Goal: Information Seeking & Learning: Learn about a topic

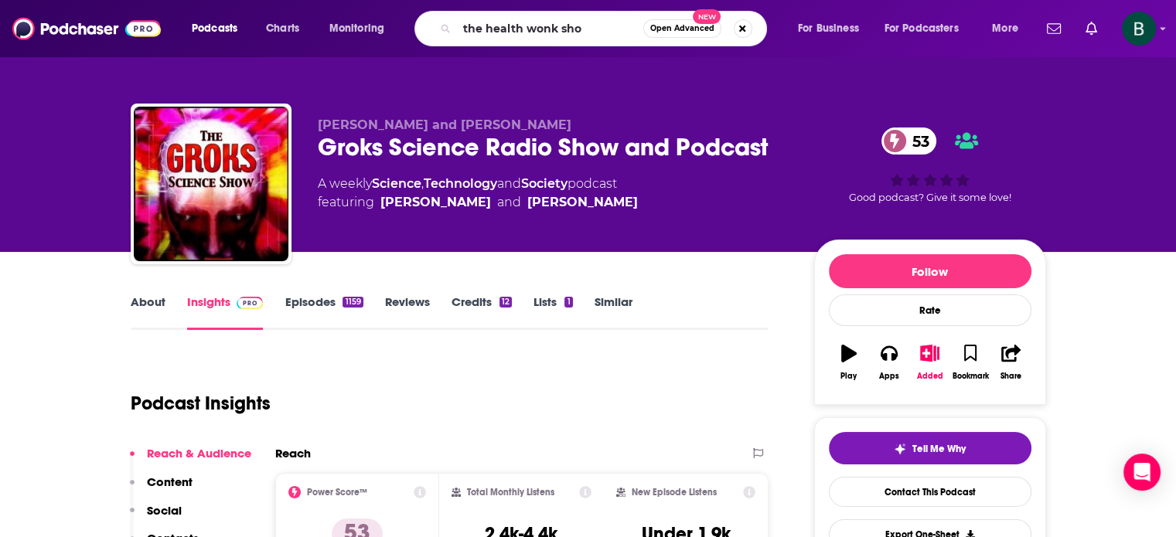
type input "the health wonk shop"
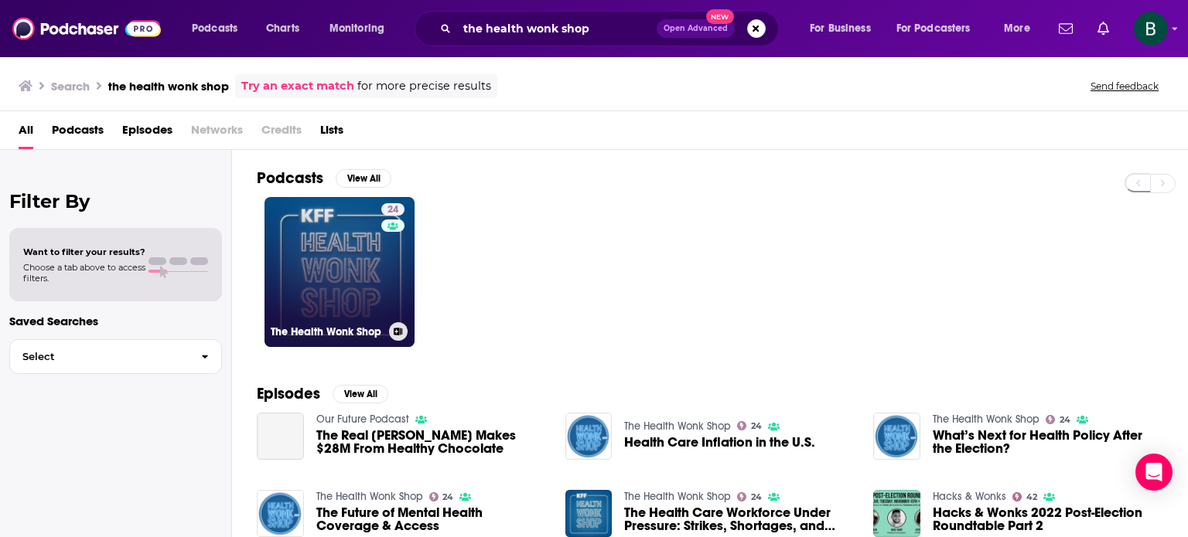
click at [341, 260] on link "24 The Health Wonk Shop" at bounding box center [339, 272] width 150 height 150
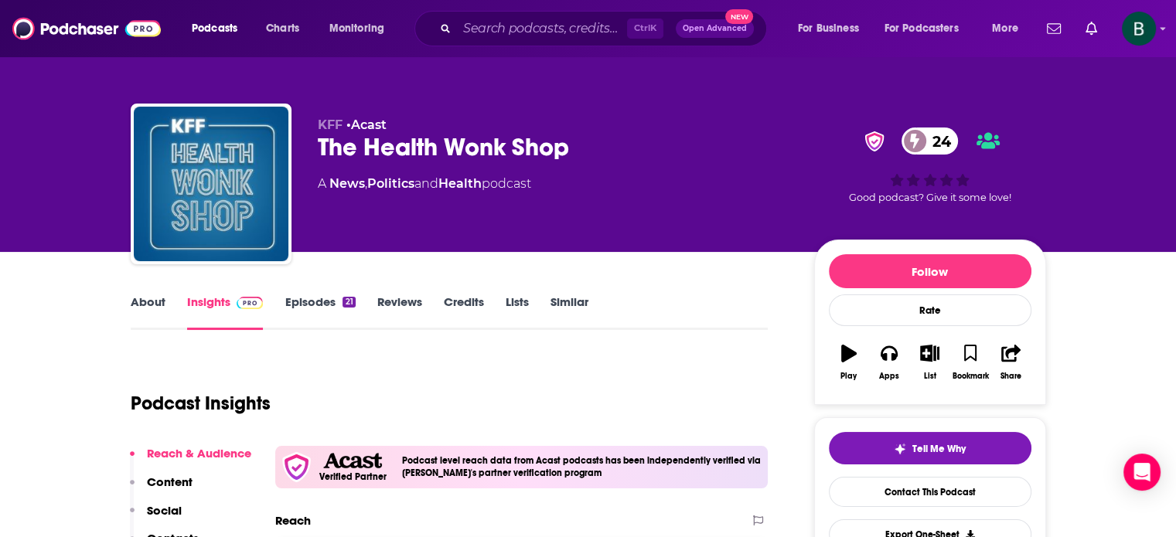
click at [139, 297] on link "About" at bounding box center [148, 313] width 35 height 36
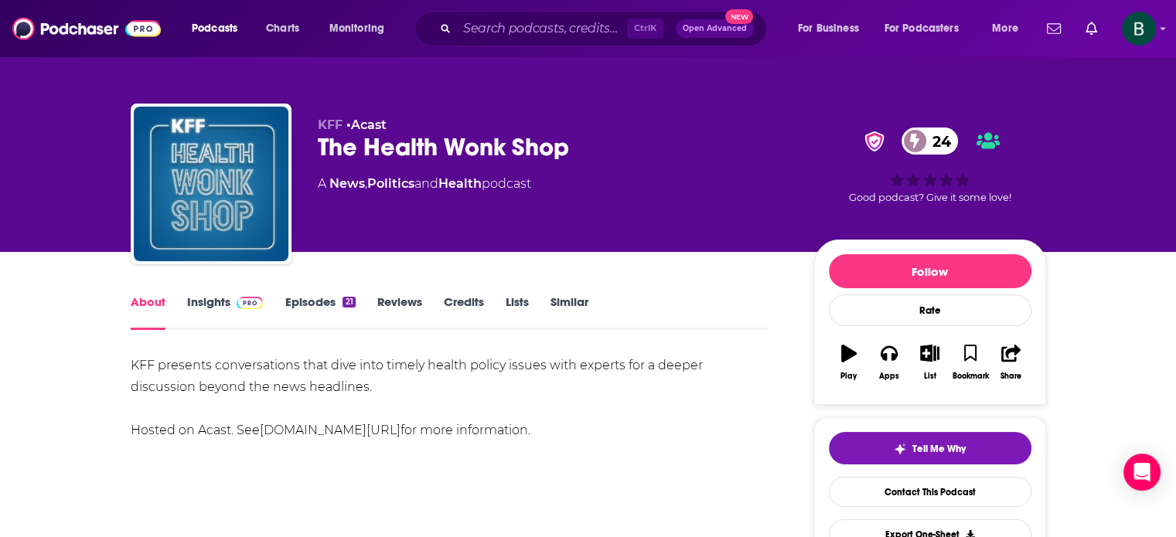
scroll to position [515, 0]
